Goal: Information Seeking & Learning: Learn about a topic

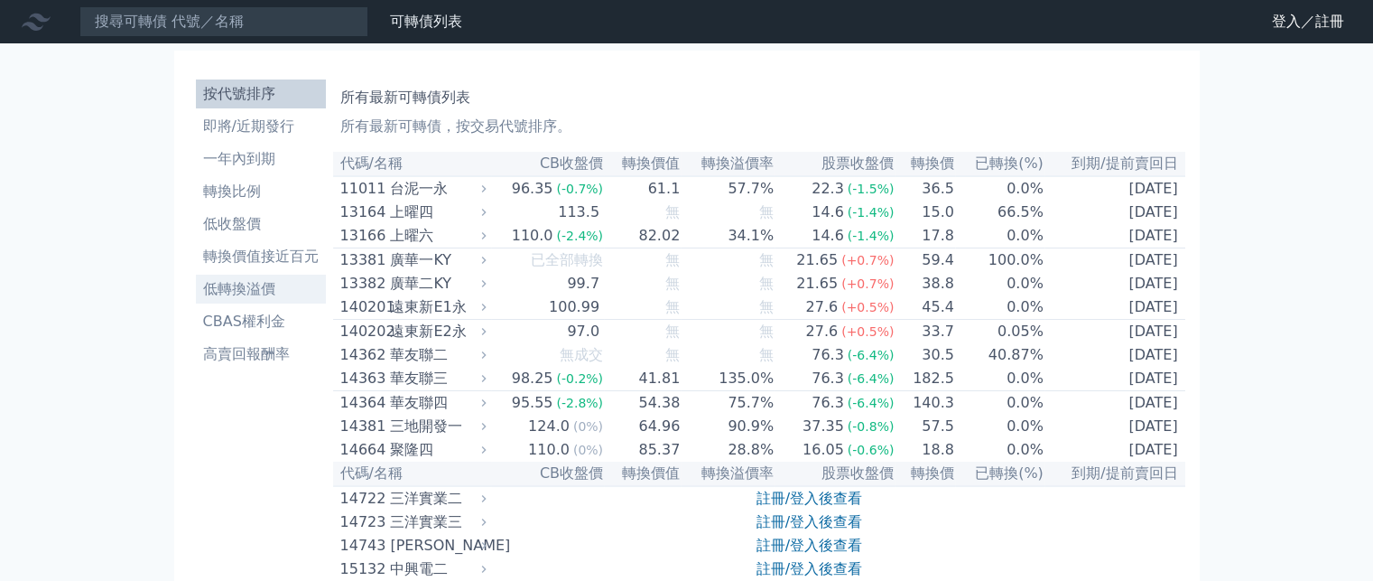
click at [265, 288] on li "低轉換溢價" at bounding box center [261, 289] width 130 height 22
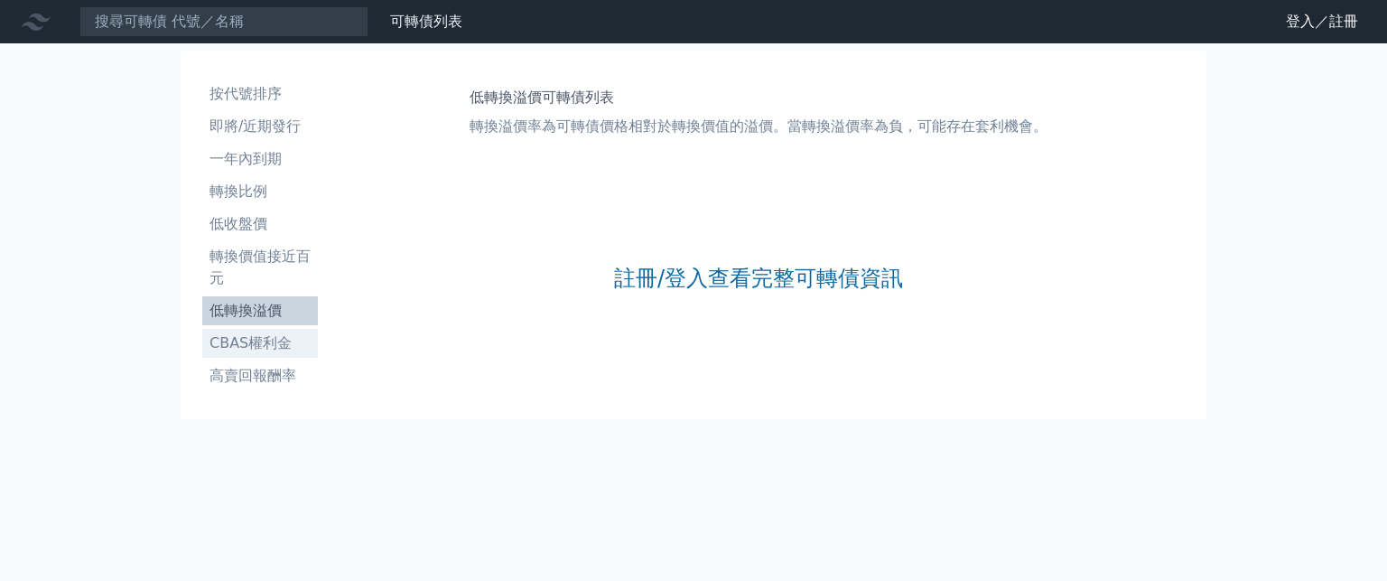
click at [254, 333] on li "CBAS權利金" at bounding box center [260, 343] width 116 height 22
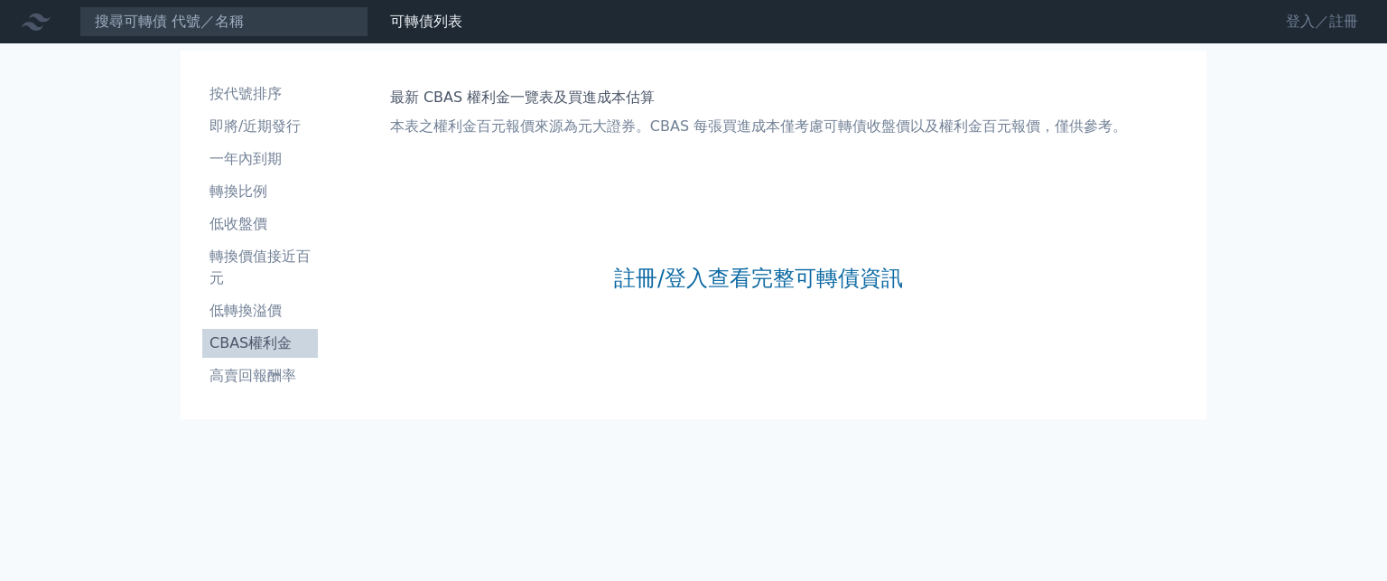
click at [1304, 24] on link "登入／註冊" at bounding box center [1321, 21] width 101 height 29
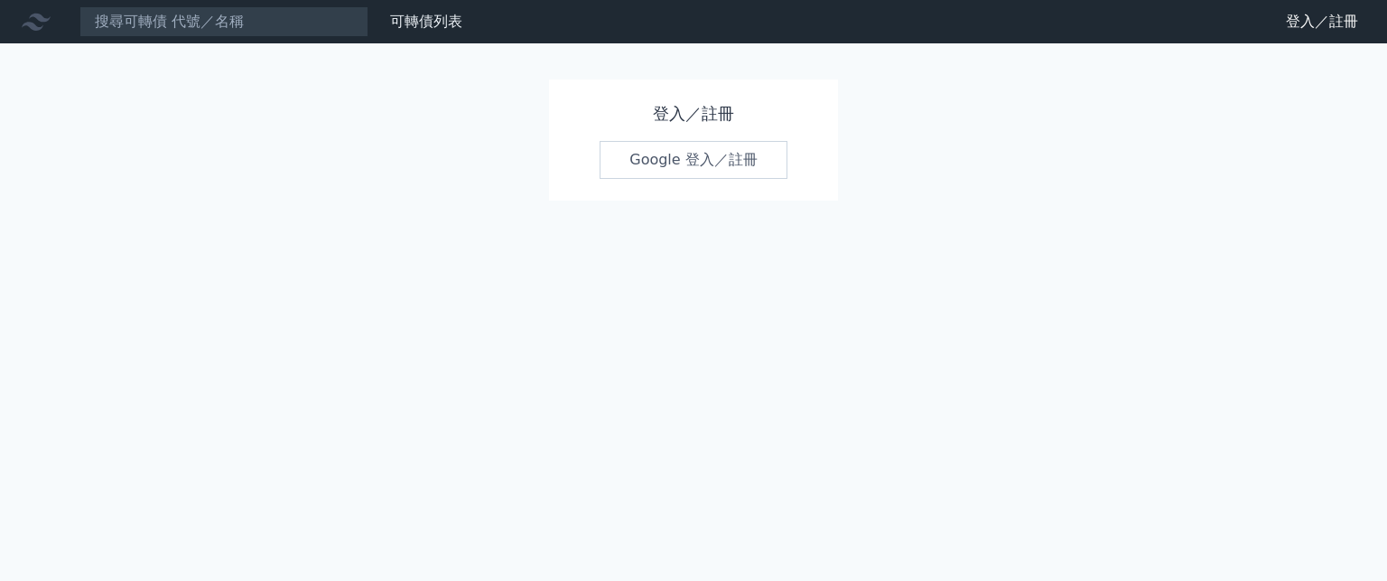
click at [645, 162] on link "Google 登入／註冊" at bounding box center [693, 160] width 188 height 38
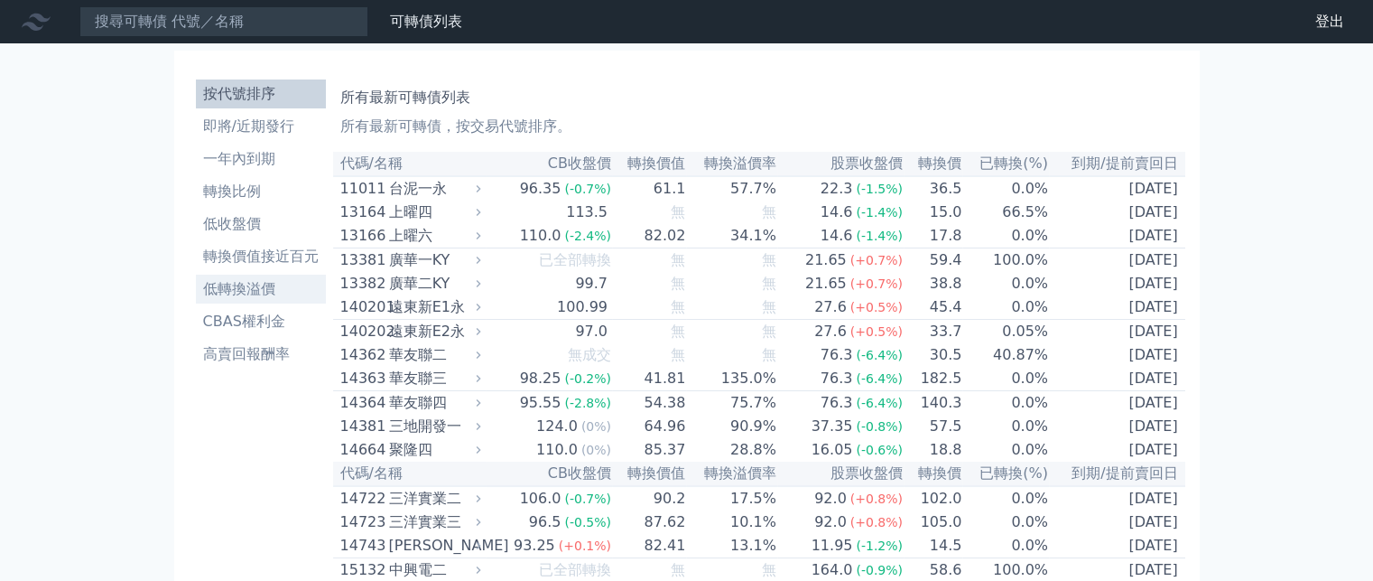
click at [239, 285] on li "低轉換溢價" at bounding box center [261, 289] width 130 height 22
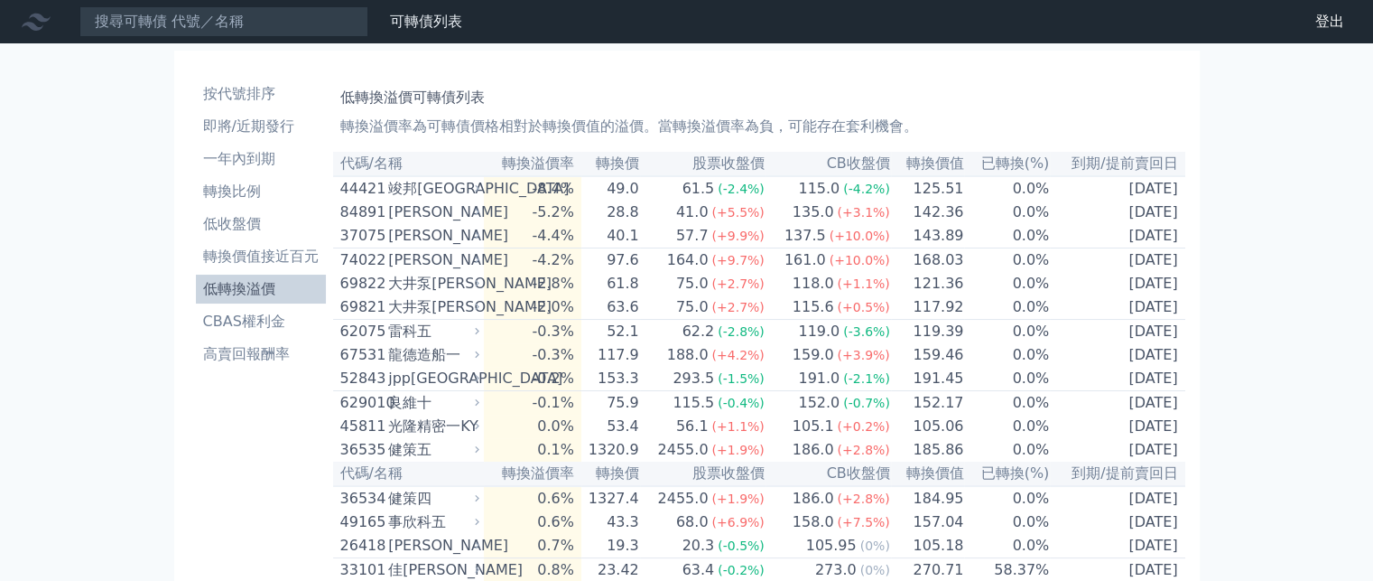
click at [240, 285] on li "低轉換溢價" at bounding box center [261, 289] width 130 height 22
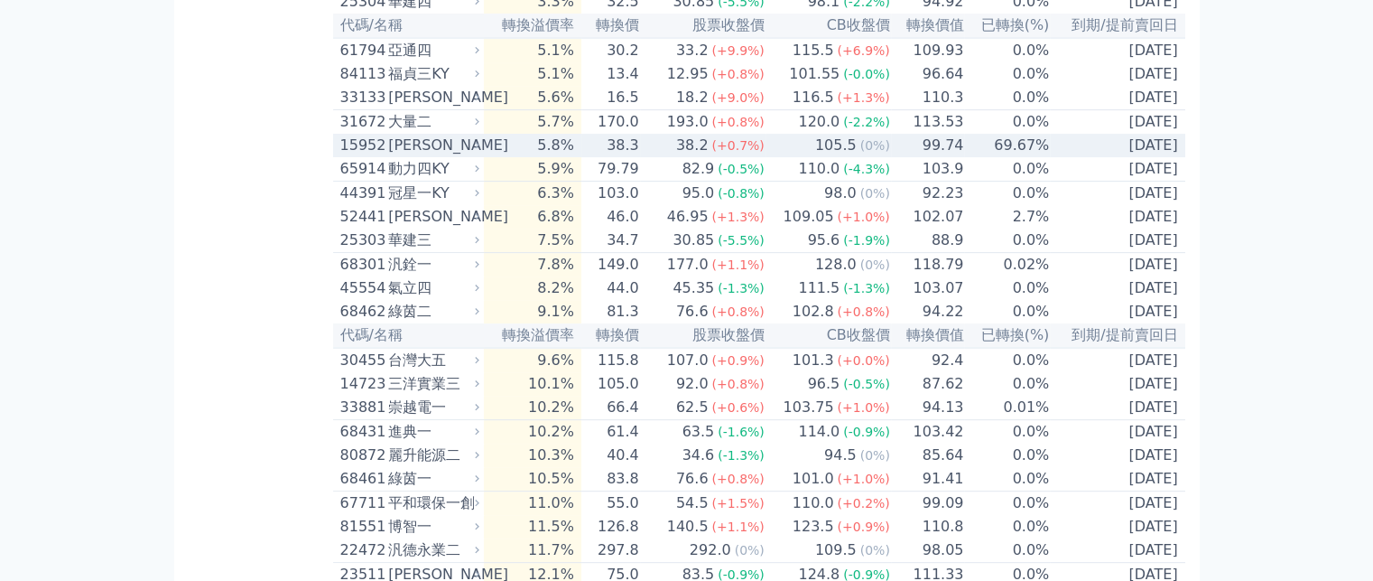
scroll to position [903, 0]
